Goal: Find specific page/section: Find specific page/section

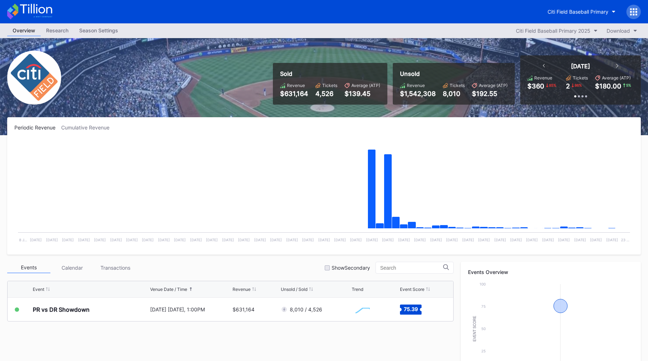
click at [180, 127] on div "Periodic Revenue Cumulative Revenue" at bounding box center [323, 128] width 619 height 6
click at [203, 77] on div "Sold Revenue $631,164 Tickets 4,526 Average (ATP) $139.45 Unsold Revenue $1,542…" at bounding box center [324, 86] width 648 height 97
click at [575, 13] on div "Citi Field Baseball Primary" at bounding box center [577, 12] width 61 height 6
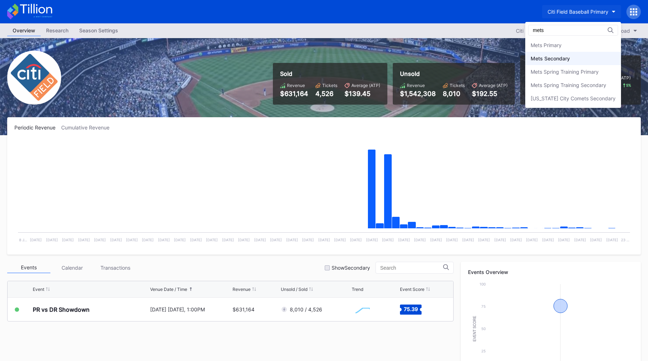
type input "mets"
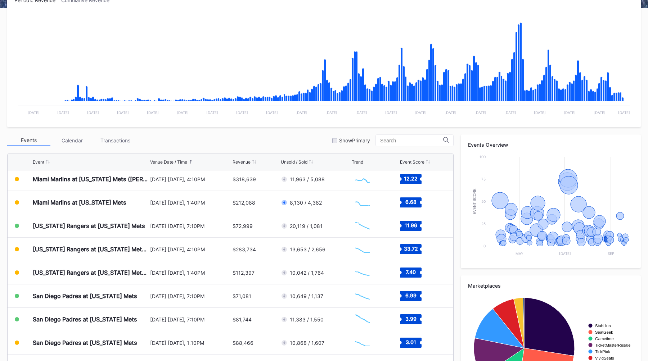
scroll to position [1635, 0]
